Goal: Share content: Share content

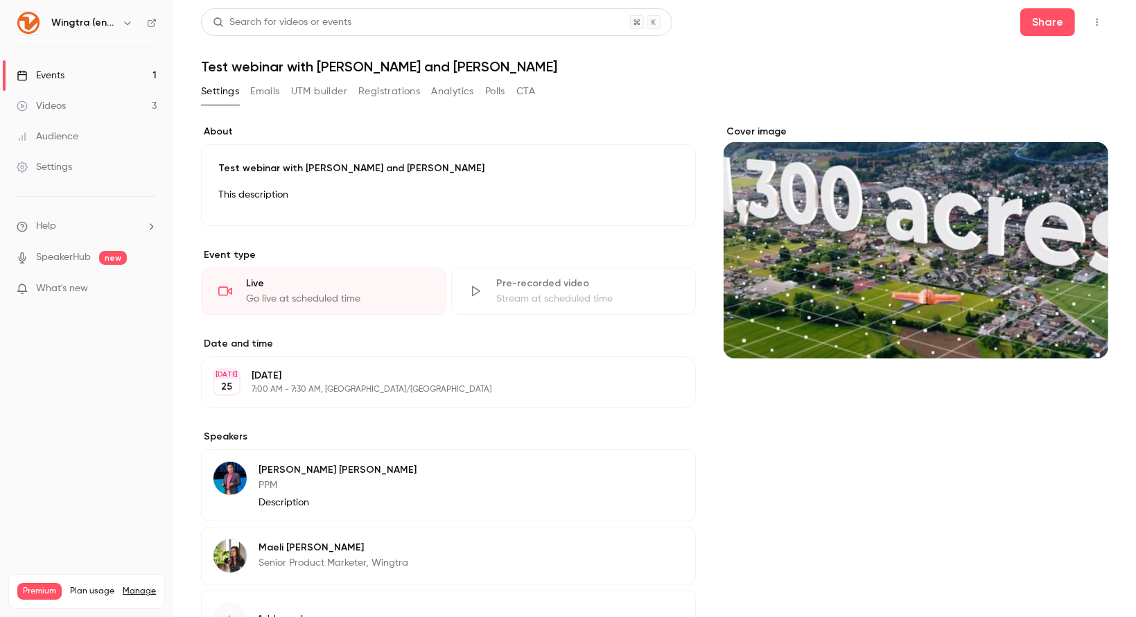
click at [99, 69] on link "Events 1" at bounding box center [86, 75] width 173 height 30
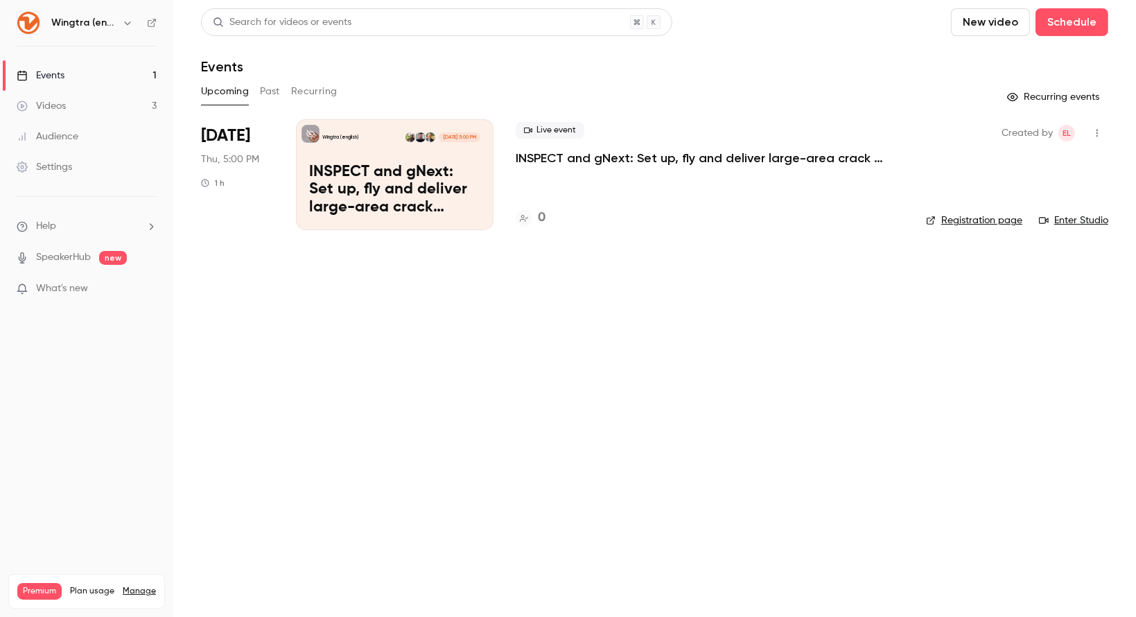
click at [446, 173] on p "INSPECT and gNext: Set up, fly and deliver large-area crack inspections in a fe…" at bounding box center [394, 190] width 171 height 53
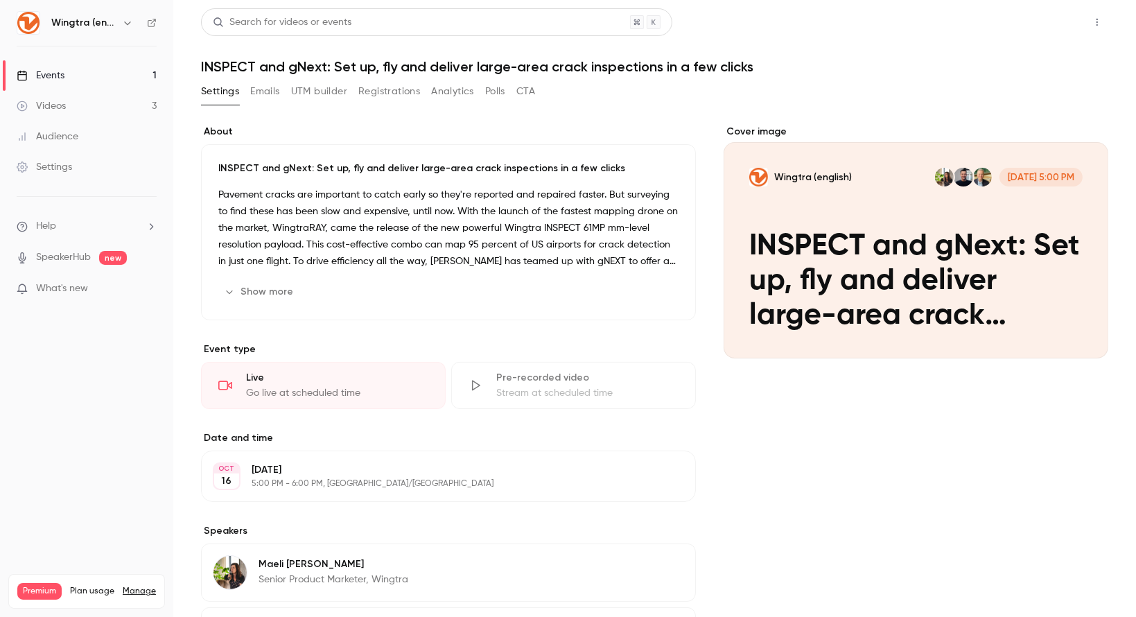
click at [1048, 29] on button "Share" at bounding box center [1047, 22] width 55 height 28
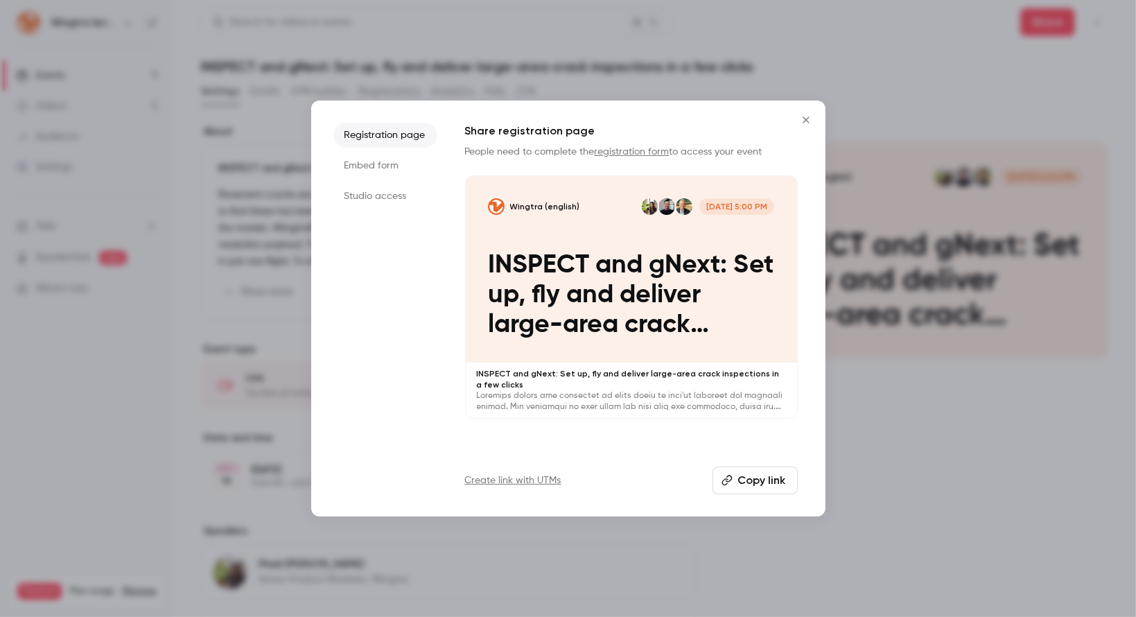
click at [768, 490] on button "Copy link" at bounding box center [755, 480] width 85 height 28
click at [762, 485] on button "Copy link" at bounding box center [755, 480] width 85 height 28
click at [809, 115] on icon "Close" at bounding box center [806, 119] width 17 height 11
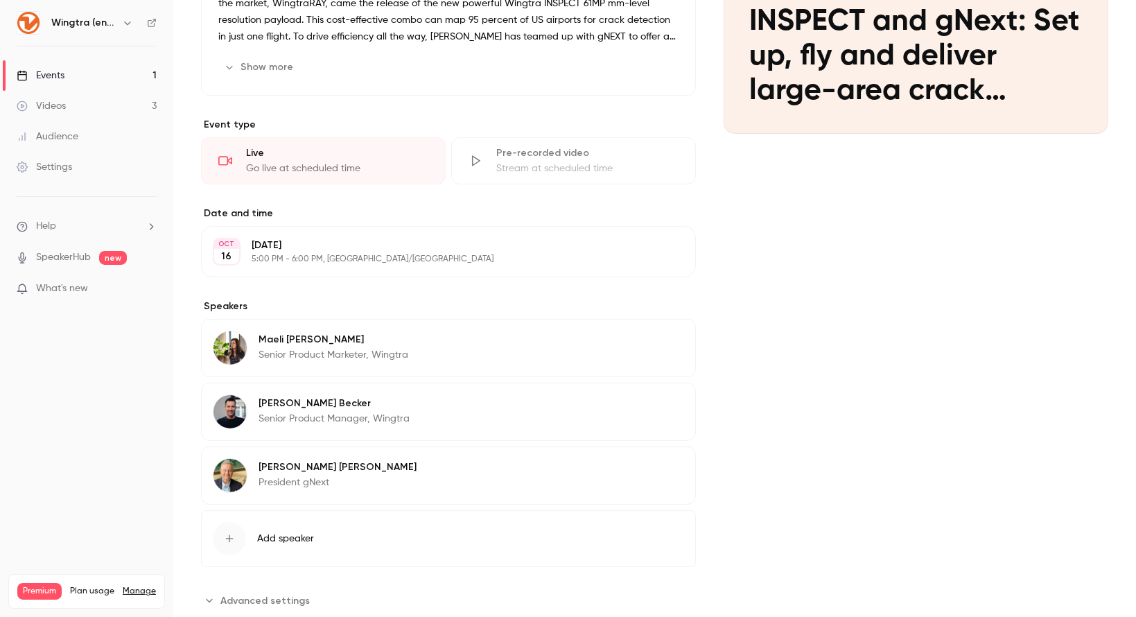
scroll to position [225, 0]
